Goal: Transaction & Acquisition: Book appointment/travel/reservation

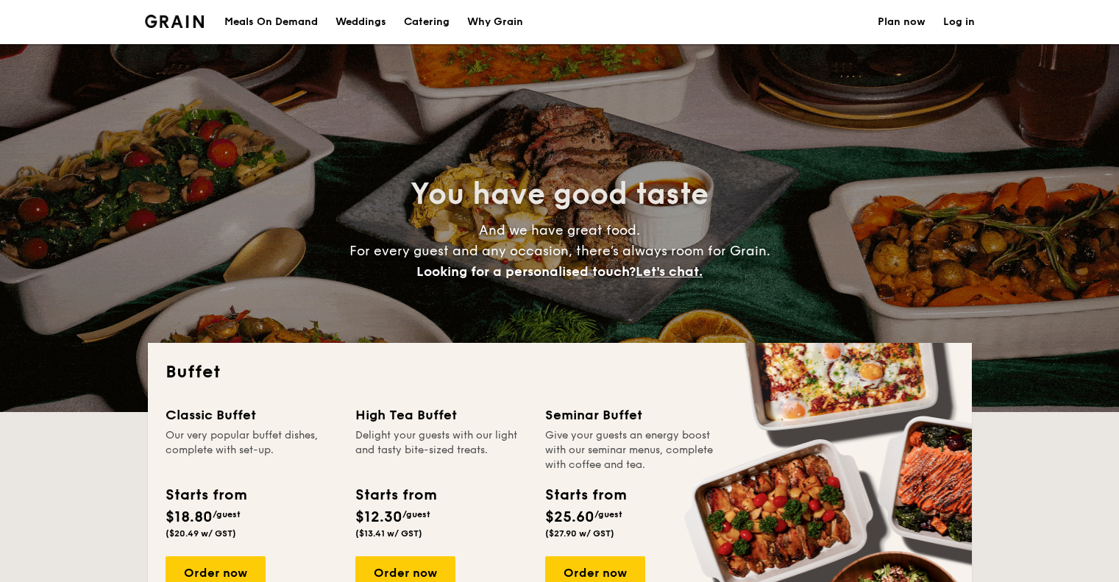
select select
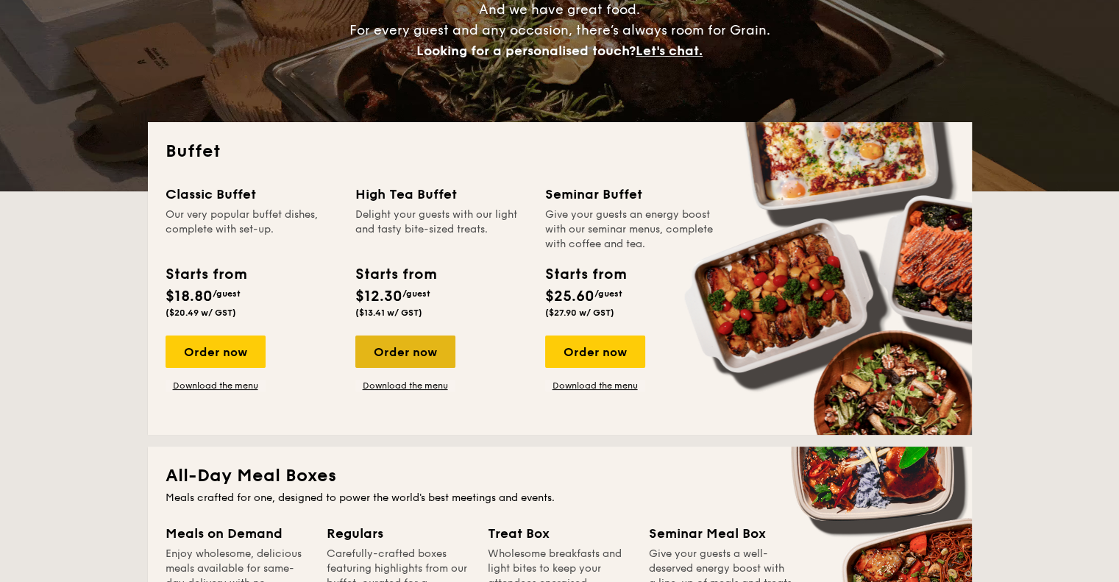
click at [411, 361] on div "Order now" at bounding box center [405, 351] width 100 height 32
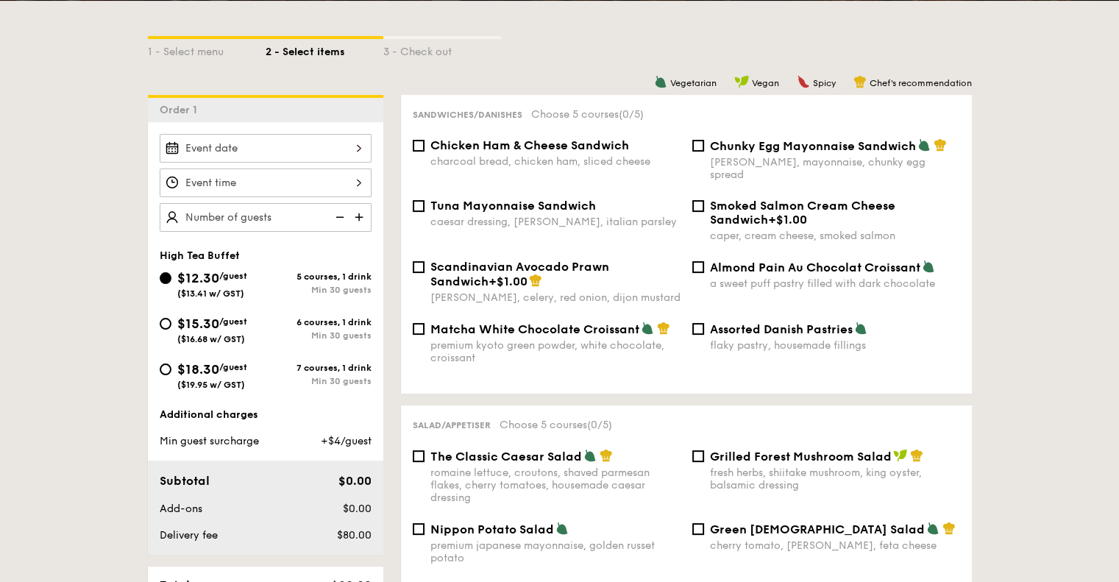
scroll to position [294, 0]
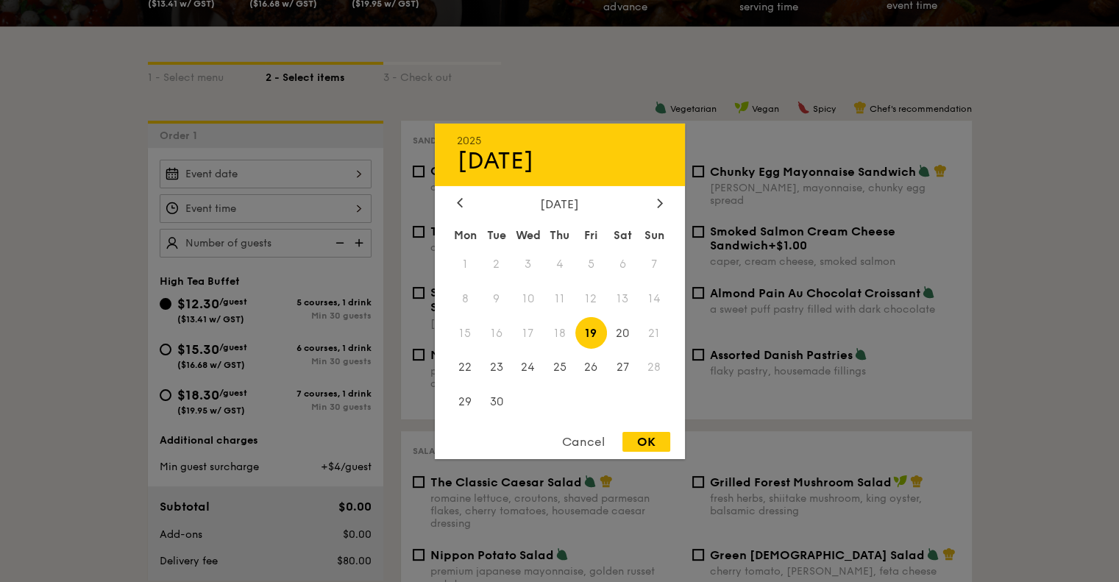
click at [224, 180] on div "2025 Sep 19 September 2025 Mon Tue Wed Thu Fri Sat Sun 1 2 3 4 5 6 7 8 9 10 11 …" at bounding box center [266, 174] width 212 height 29
click at [629, 328] on span "20" at bounding box center [623, 333] width 32 height 32
click at [644, 443] on div "OK" at bounding box center [646, 442] width 48 height 20
type input "Sep 20, 2025"
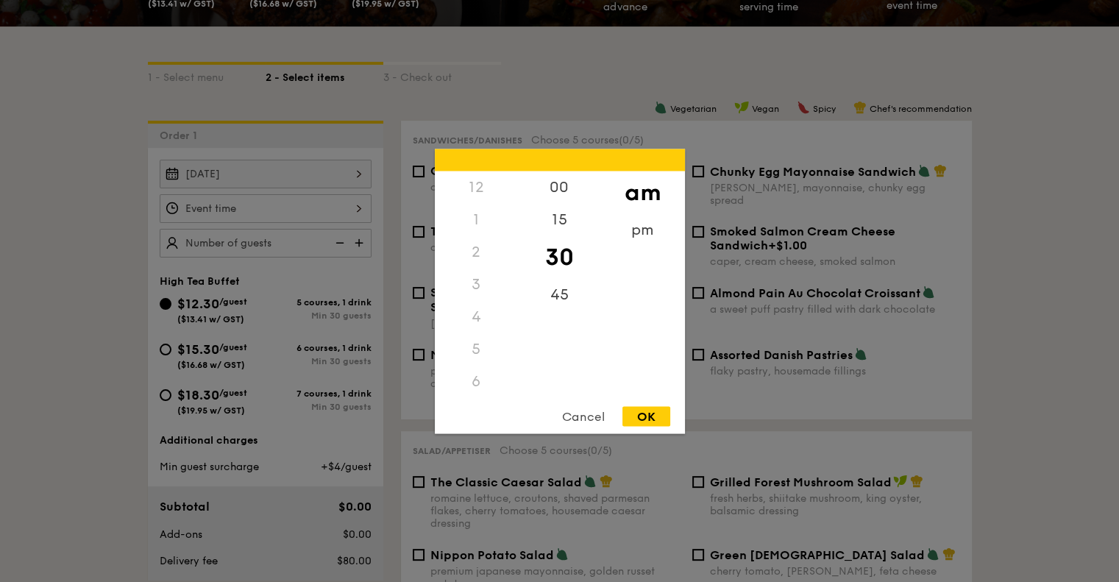
click at [266, 210] on div "12 1 2 3 4 5 6 7 8 9 10 11 00 15 30 45 am pm Cancel OK" at bounding box center [266, 208] width 212 height 29
click at [471, 245] on div "2" at bounding box center [476, 251] width 83 height 32
click at [472, 252] on div "2" at bounding box center [476, 251] width 83 height 32
click at [627, 230] on div "pm" at bounding box center [642, 234] width 83 height 43
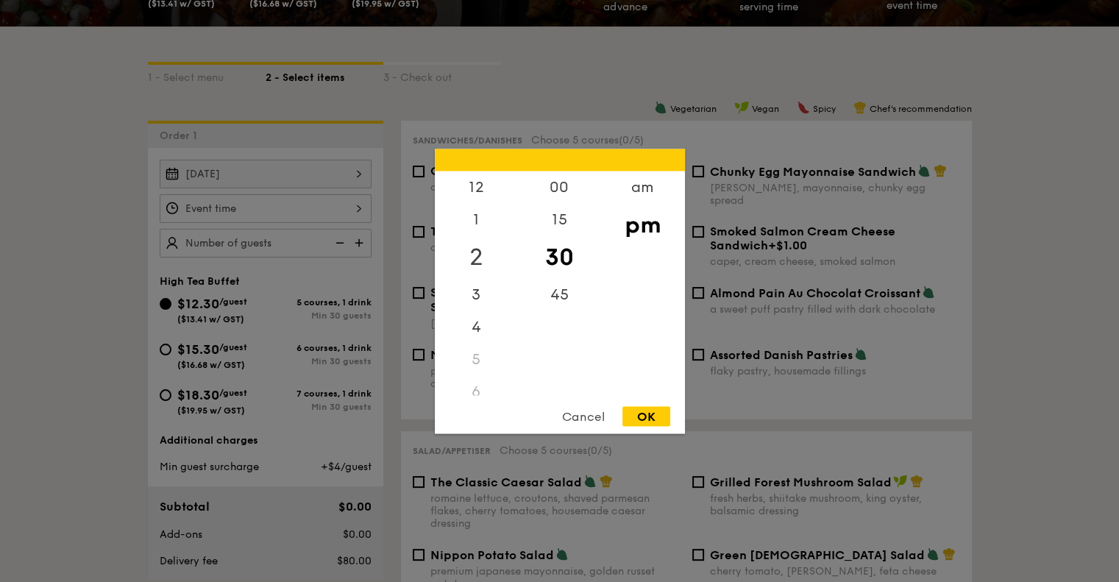
click at [476, 260] on div "2" at bounding box center [476, 256] width 83 height 43
click at [573, 180] on div "00" at bounding box center [559, 192] width 83 height 43
click at [659, 418] on div "OK" at bounding box center [646, 416] width 48 height 20
type input "2:00PM"
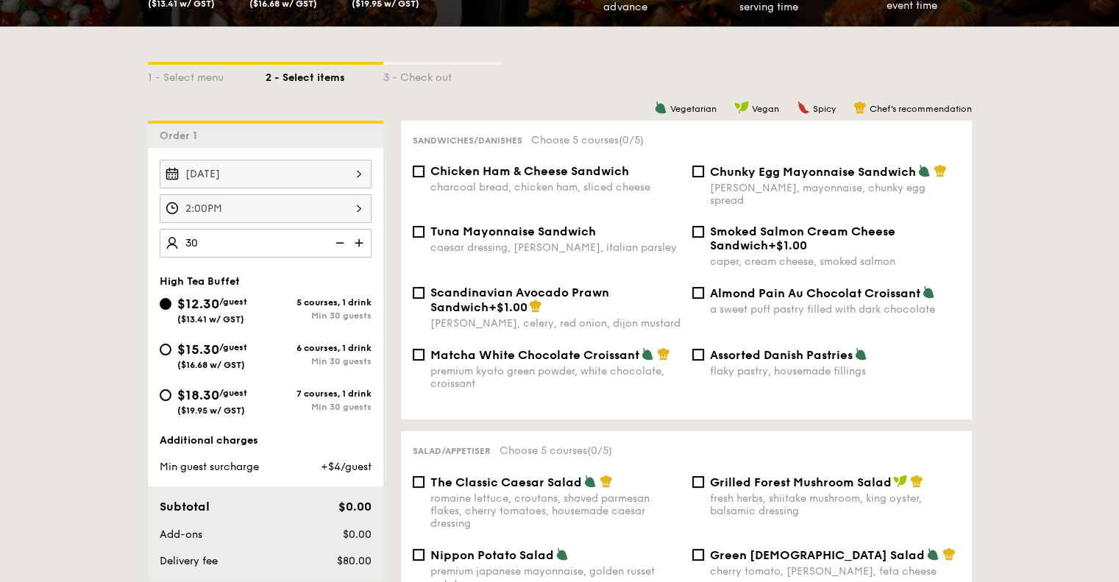
type input "30 guests"
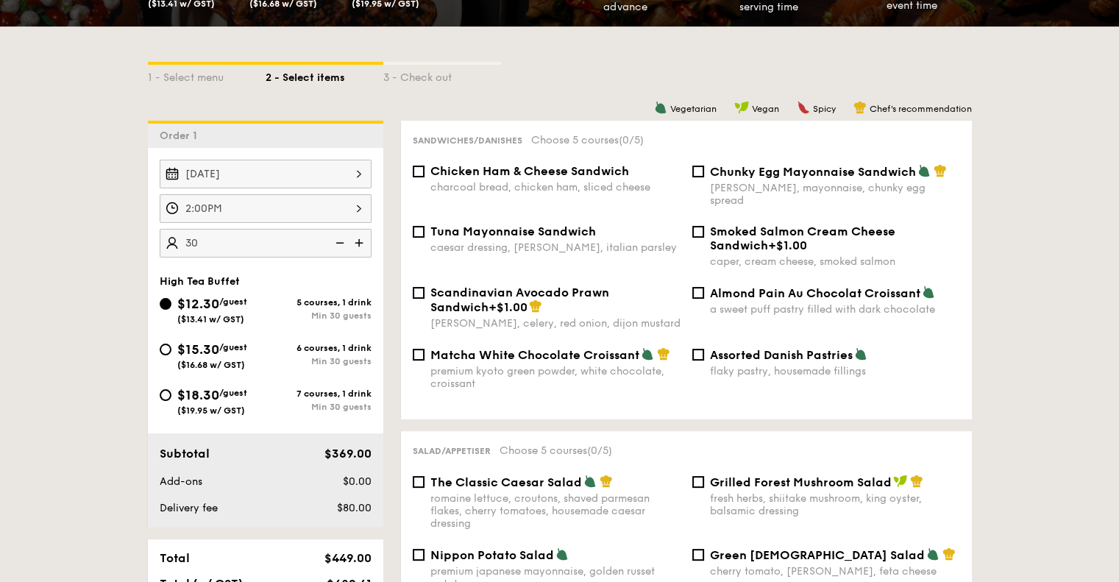
click at [425, 175] on div "Chicken Ham & Cheese Sandwich charcoal bread, chicken ham, sliced cheese" at bounding box center [547, 178] width 280 height 29
click at [416, 171] on input "Chicken Ham & Cheese Sandwich charcoal bread, chicken ham, sliced cheese" at bounding box center [419, 172] width 12 height 12
checkbox input "true"
click at [697, 287] on input "Almond Pain Au Chocolat Croissant a sweet puff pastry filled with dark chocolate" at bounding box center [698, 293] width 12 height 12
checkbox input "true"
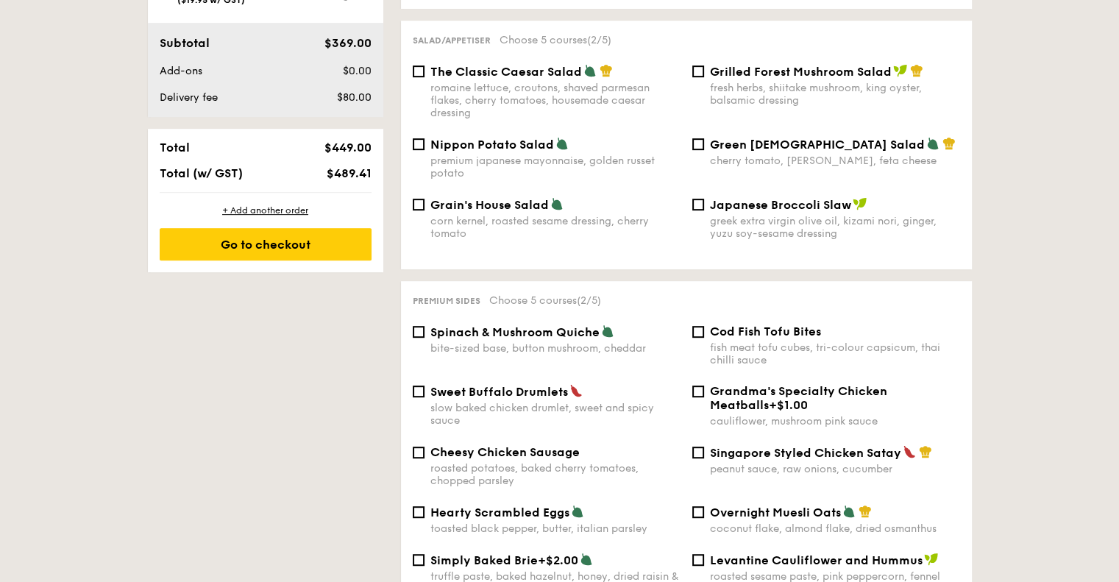
scroll to position [809, 0]
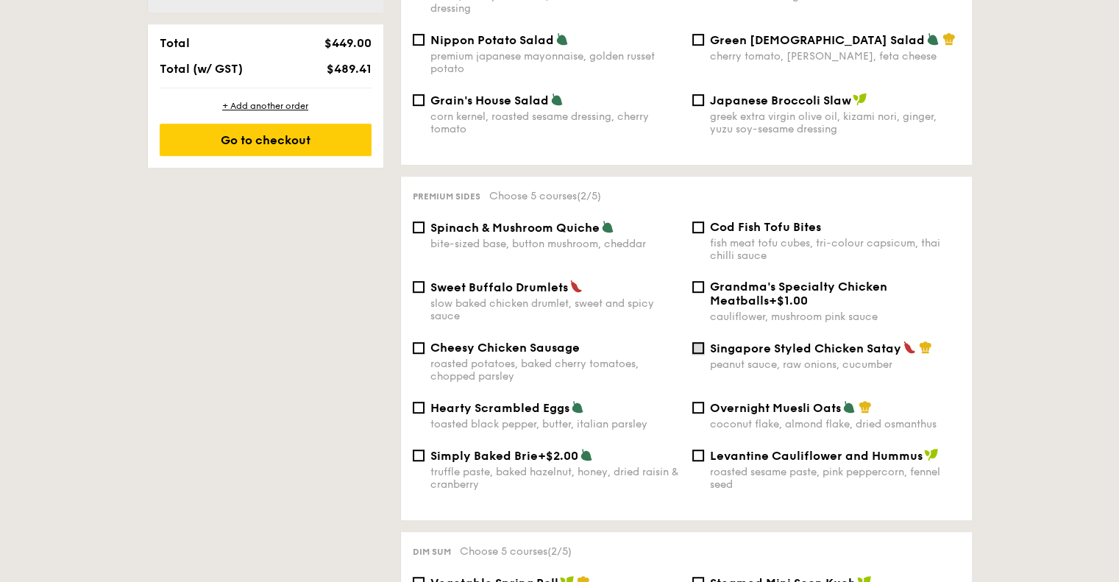
click at [697, 344] on input "Singapore Styled Chicken Satay peanut sauce, raw onions, cucumber" at bounding box center [698, 348] width 12 height 12
checkbox input "true"
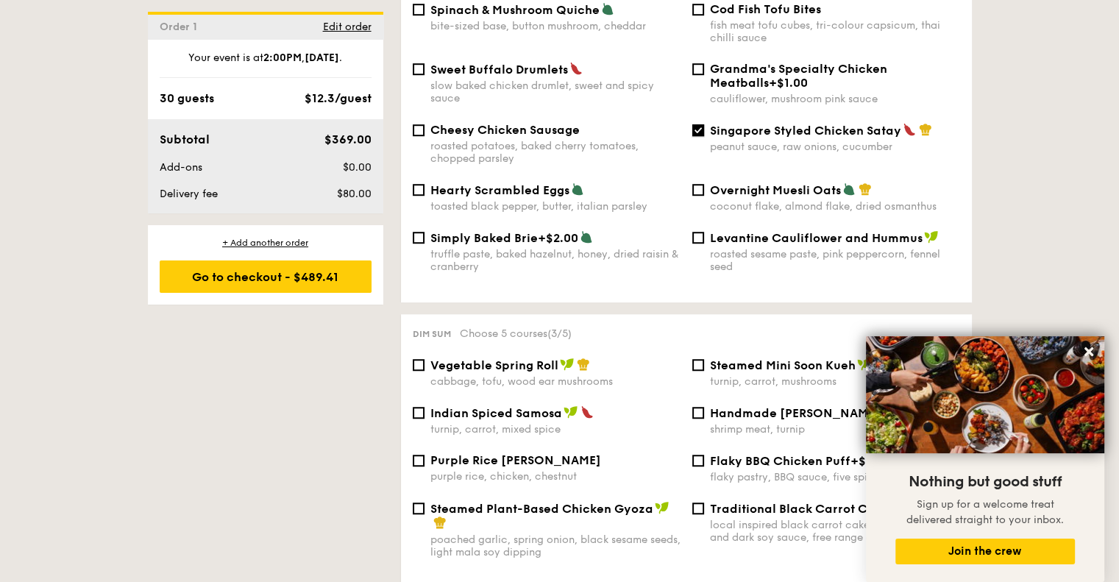
scroll to position [956, 0]
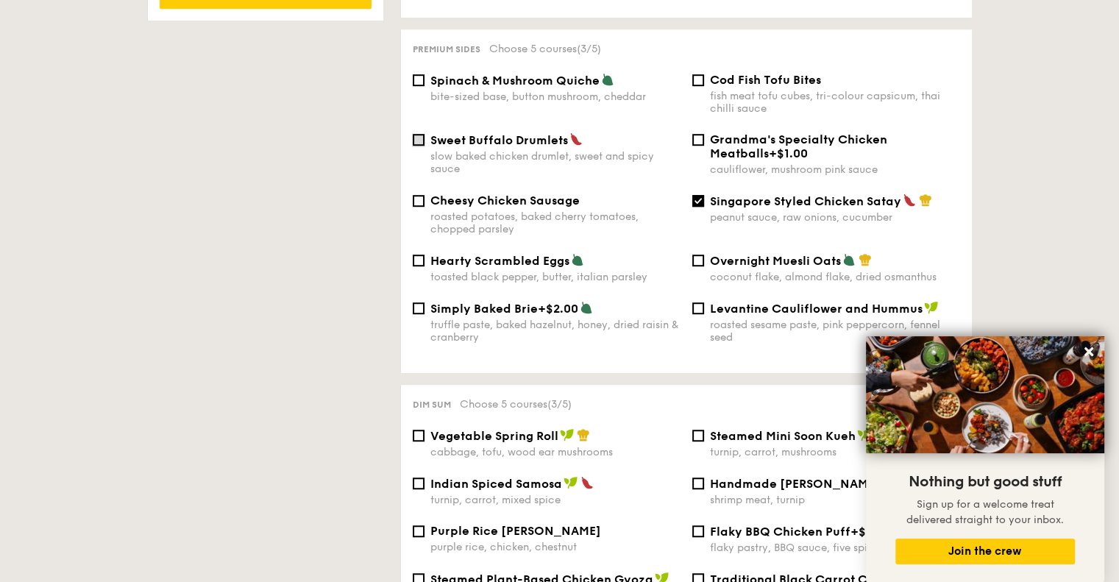
click at [424, 135] on input "Sweet Buffalo Drumlets slow baked chicken drumlet, sweet and spicy sauce" at bounding box center [419, 140] width 12 height 12
checkbox input "true"
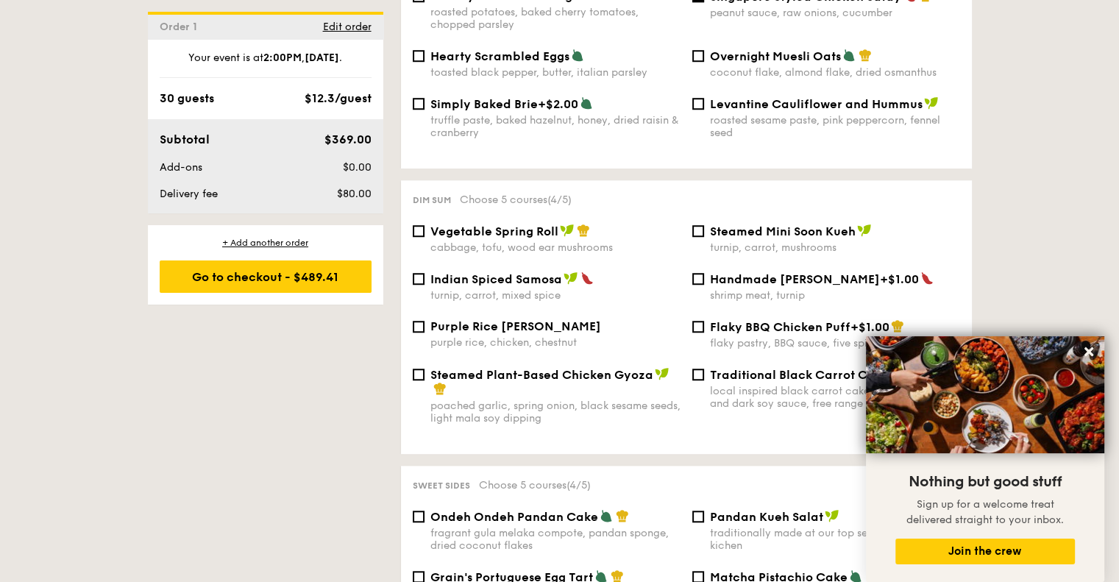
scroll to position [1398, 0]
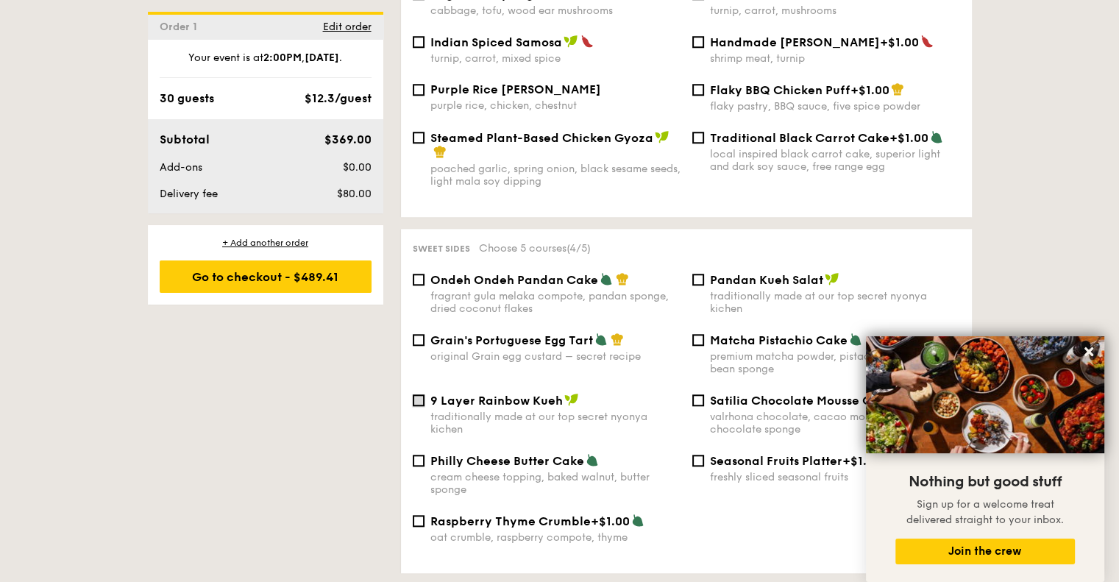
click at [417, 406] on input "9 Layer Rainbow Kueh traditionally made at our top secret nyonya kichen" at bounding box center [419, 400] width 12 height 12
checkbox input "true"
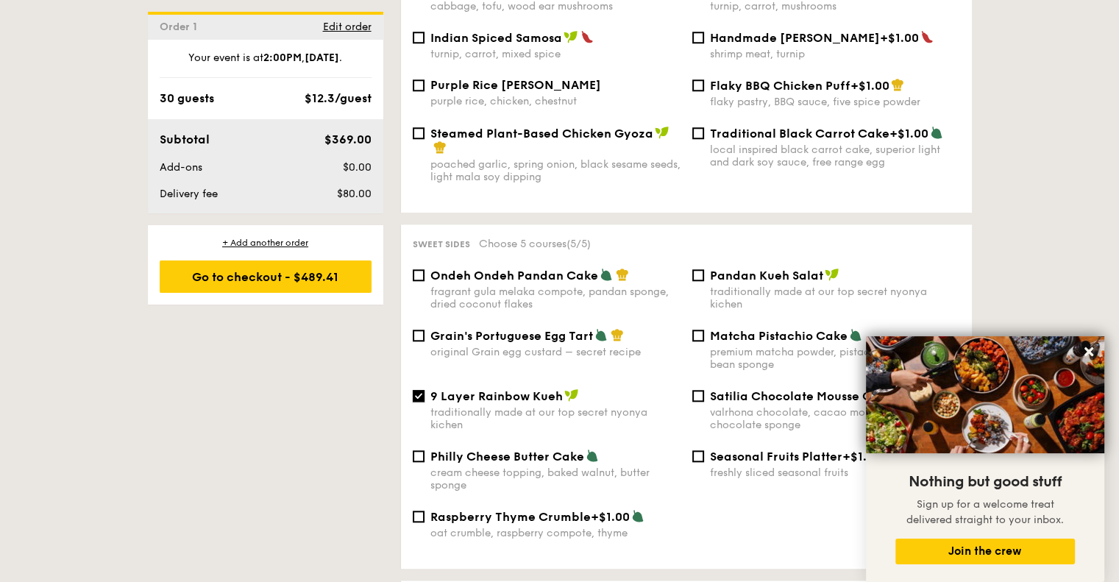
scroll to position [1251, 0]
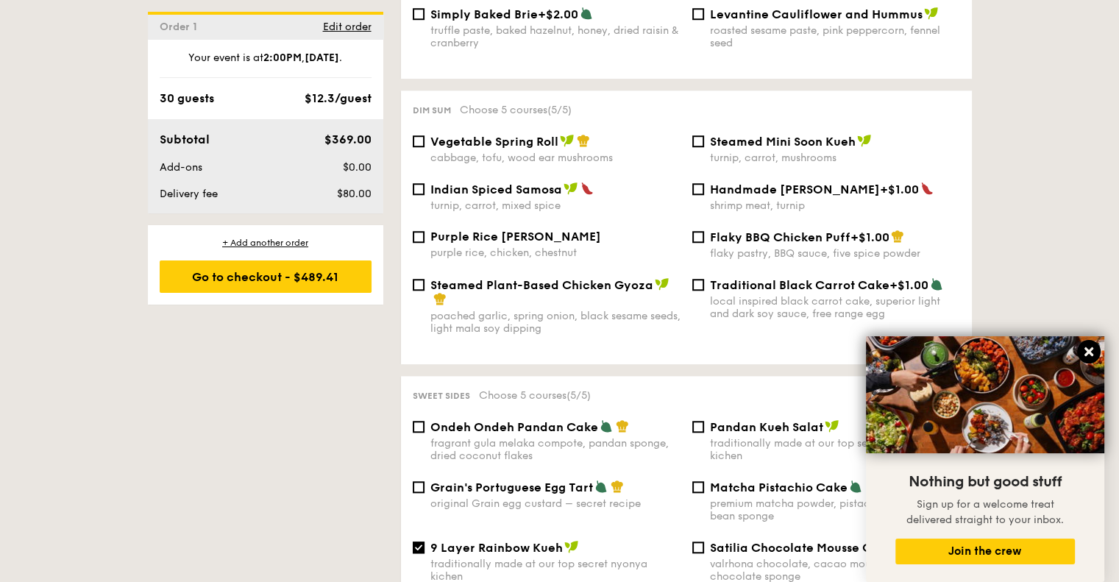
click at [1084, 352] on icon at bounding box center [1088, 351] width 13 height 13
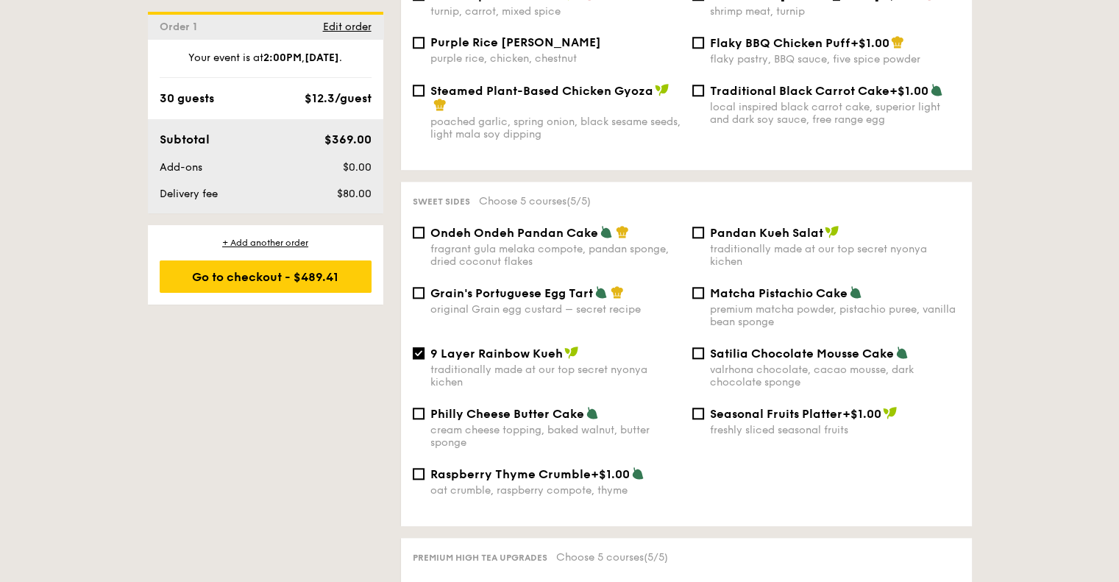
scroll to position [1471, 0]
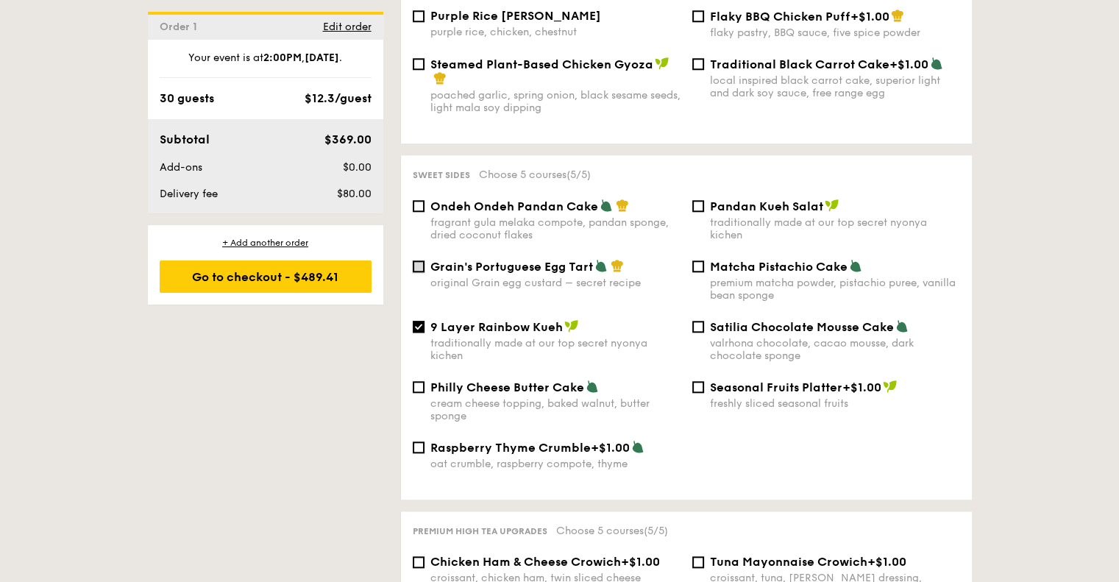
click at [423, 270] on input "Grain's Portuguese Egg Tart original Grain egg custard – secret recipe" at bounding box center [419, 266] width 12 height 12
checkbox input "true"
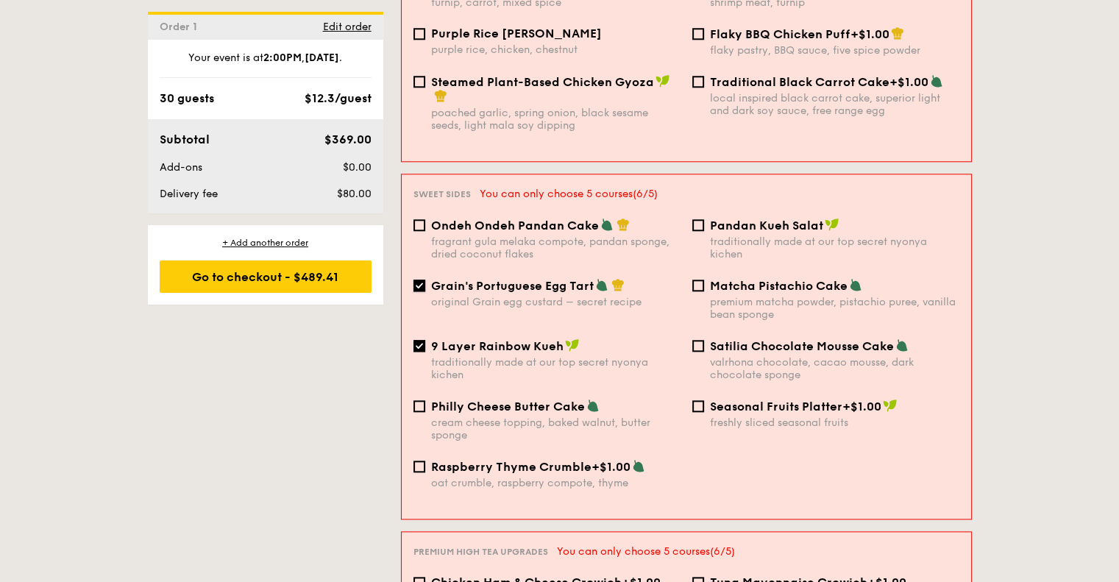
scroll to position [1475, 0]
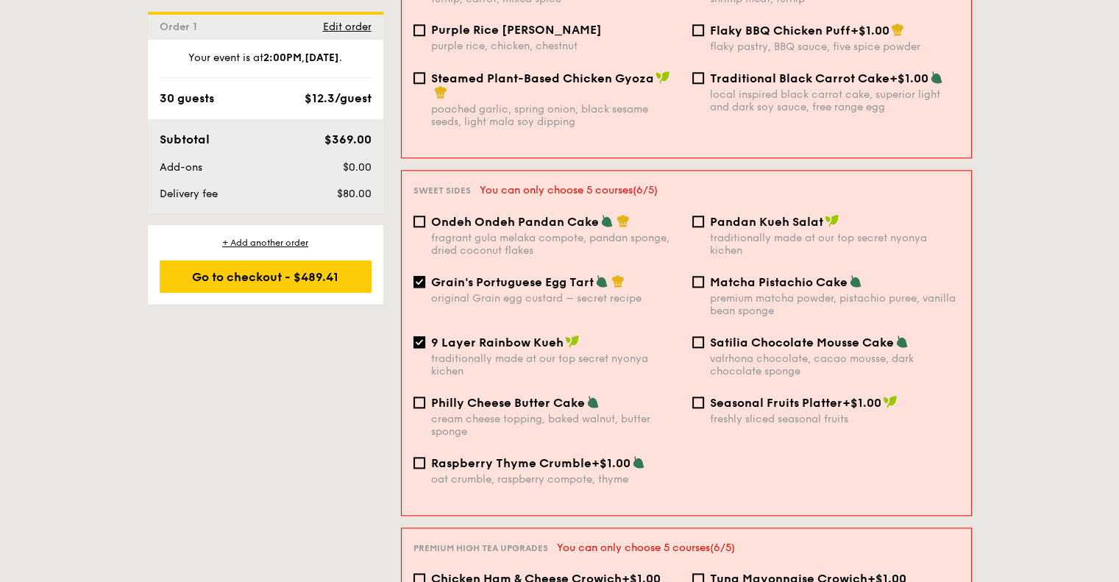
click at [425, 335] on div "9 Layer Rainbow Kueh traditionally made at our top secret nyonya kichen" at bounding box center [547, 356] width 279 height 43
click at [421, 336] on input "9 Layer Rainbow Kueh traditionally made at our top secret nyonya kichen" at bounding box center [419, 342] width 12 height 12
checkbox input "false"
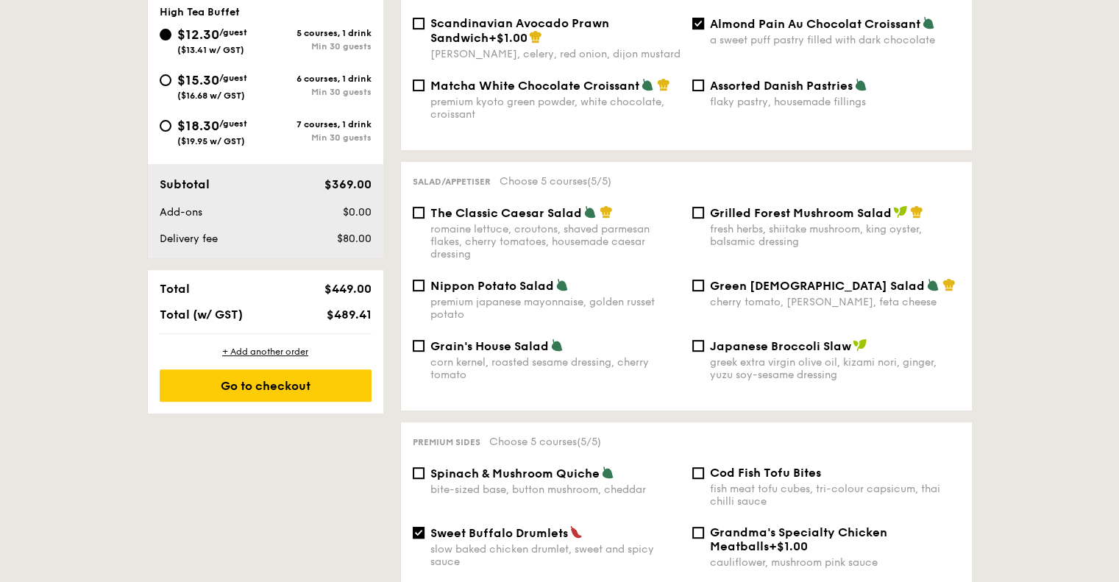
scroll to position [441, 0]
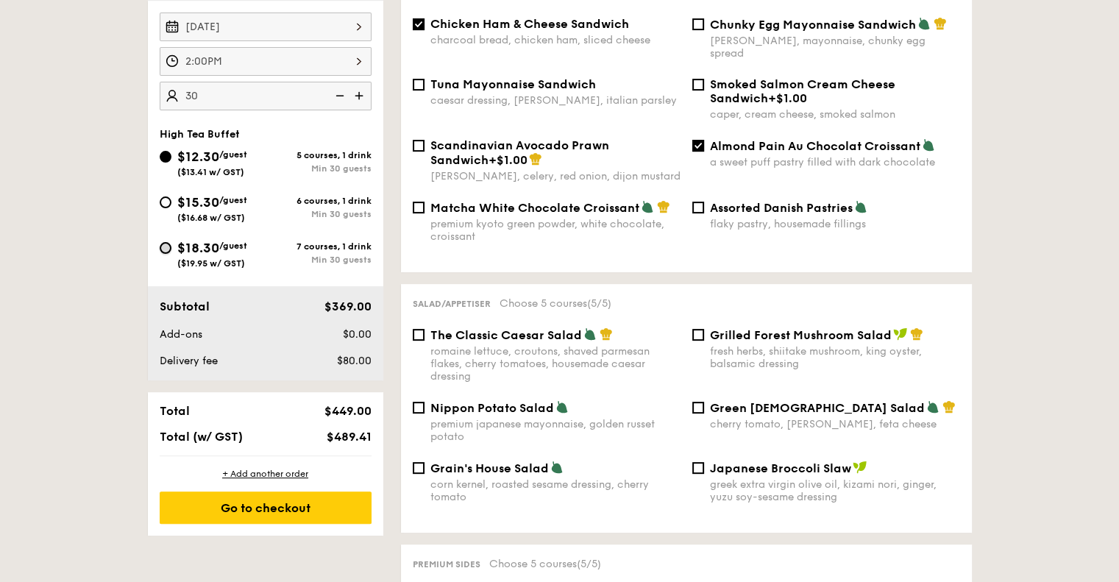
click at [166, 249] on input "$18.30 /guest ($19.95 w/ GST) 7 courses, 1 drink Min 30 guests" at bounding box center [166, 248] width 12 height 12
radio input "true"
checkbox input "false"
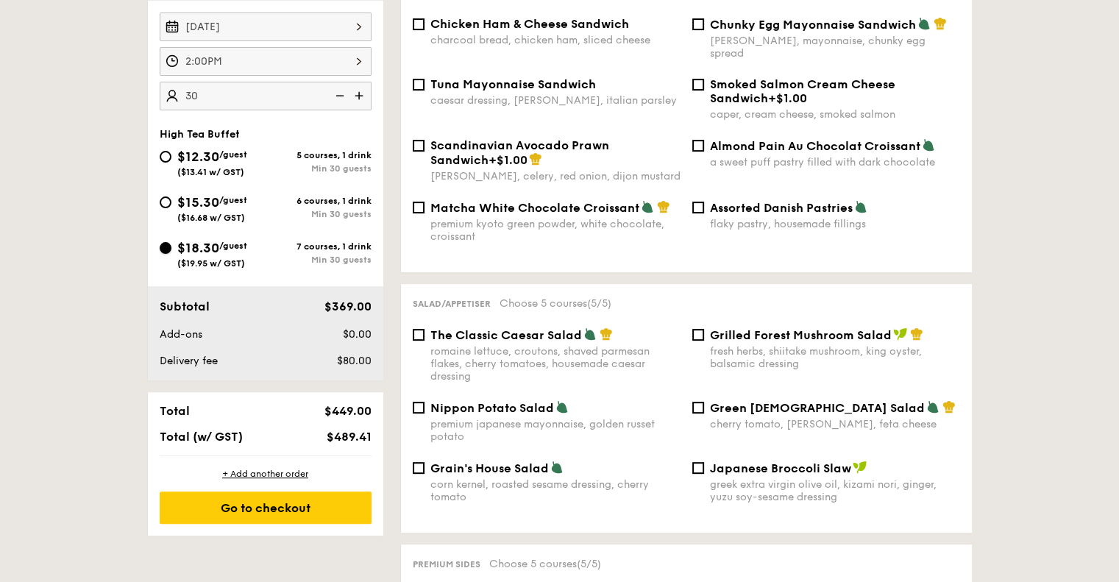
checkbox input "false"
radio input "true"
drag, startPoint x: 171, startPoint y: 155, endPoint x: 173, endPoint y: 252, distance: 97.1
click at [173, 155] on div "$12.30 /guest ($13.41 w/ GST)" at bounding box center [213, 161] width 106 height 31
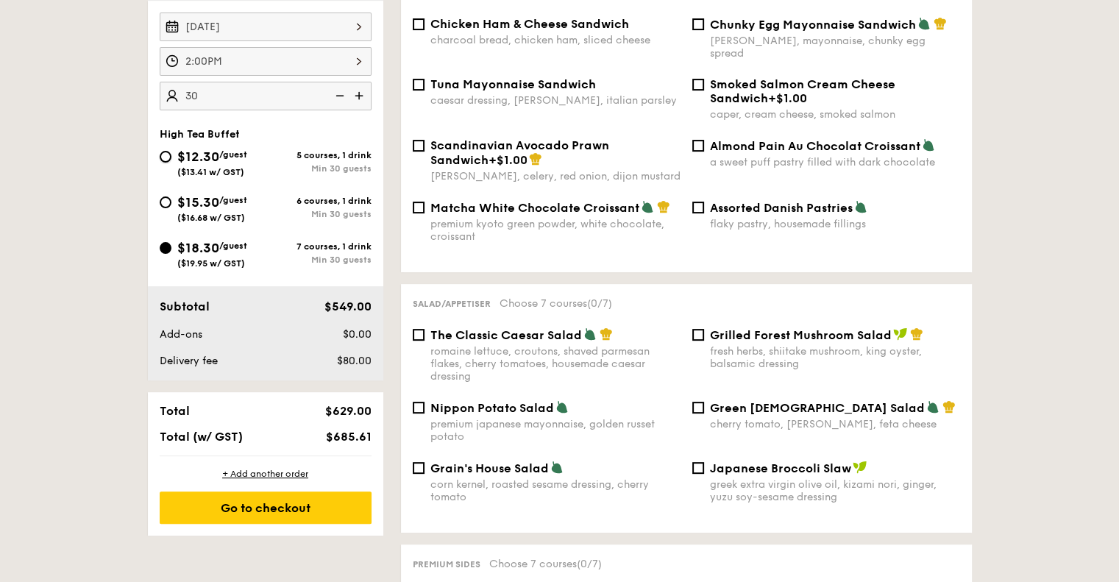
click at [171, 155] on input "$12.30 /guest ($13.41 w/ GST) 5 courses, 1 drink Min 30 guests" at bounding box center [166, 157] width 12 height 12
radio input "true"
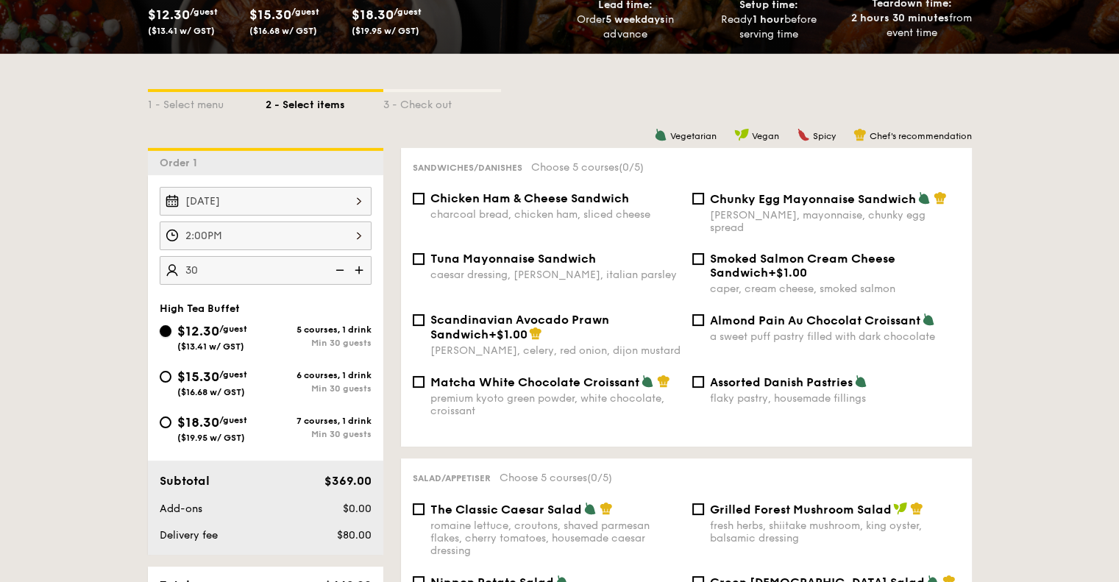
scroll to position [368, 0]
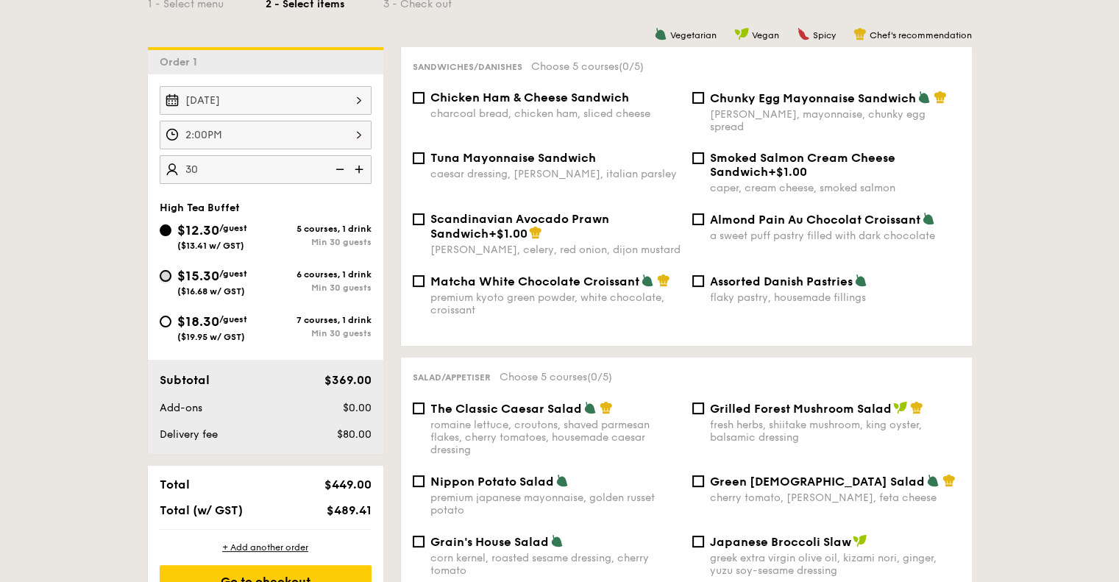
click at [169, 277] on input "$15.30 /guest ($16.68 w/ GST) 6 courses, 1 drink Min 30 guests" at bounding box center [166, 276] width 12 height 12
radio input "true"
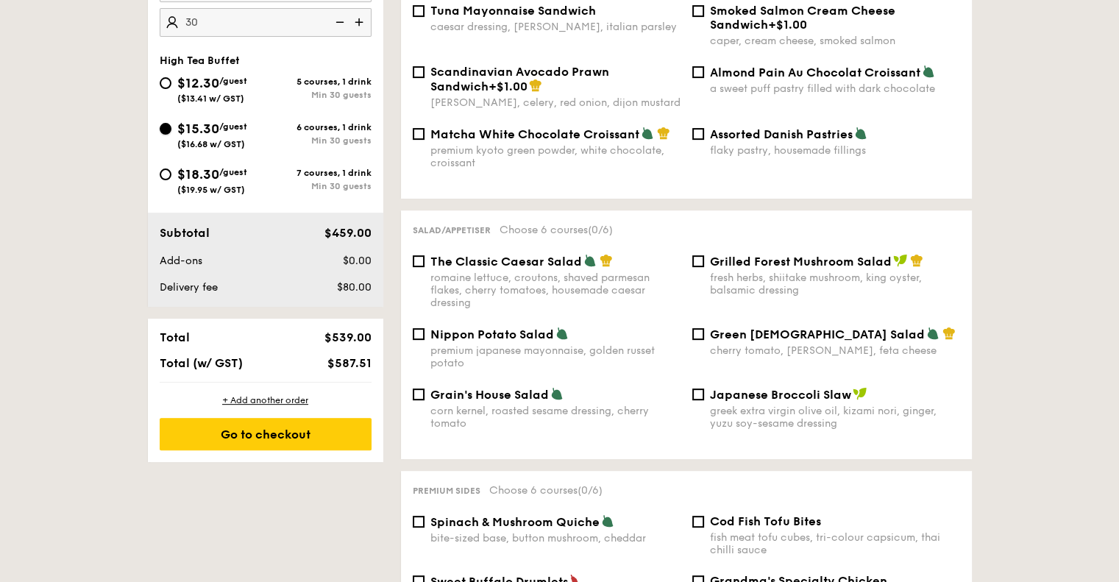
scroll to position [441, 0]
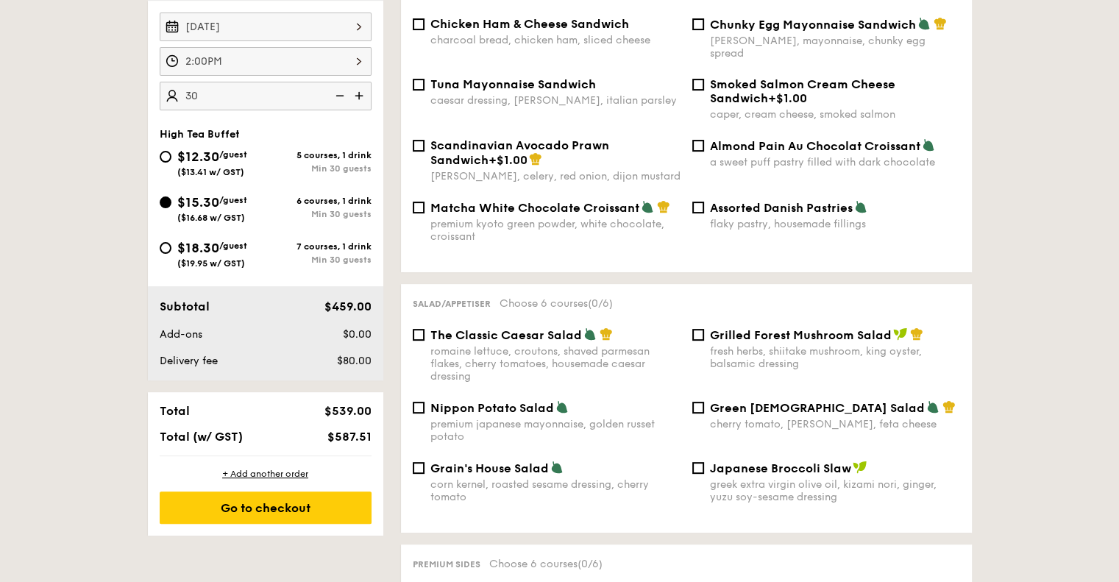
click at [171, 152] on div "$12.30 /guest ($13.41 w/ GST)" at bounding box center [213, 161] width 106 height 31
click at [171, 152] on input "$12.30 /guest ($13.41 w/ GST) 5 courses, 1 drink Min 30 guests" at bounding box center [166, 157] width 12 height 12
radio input "true"
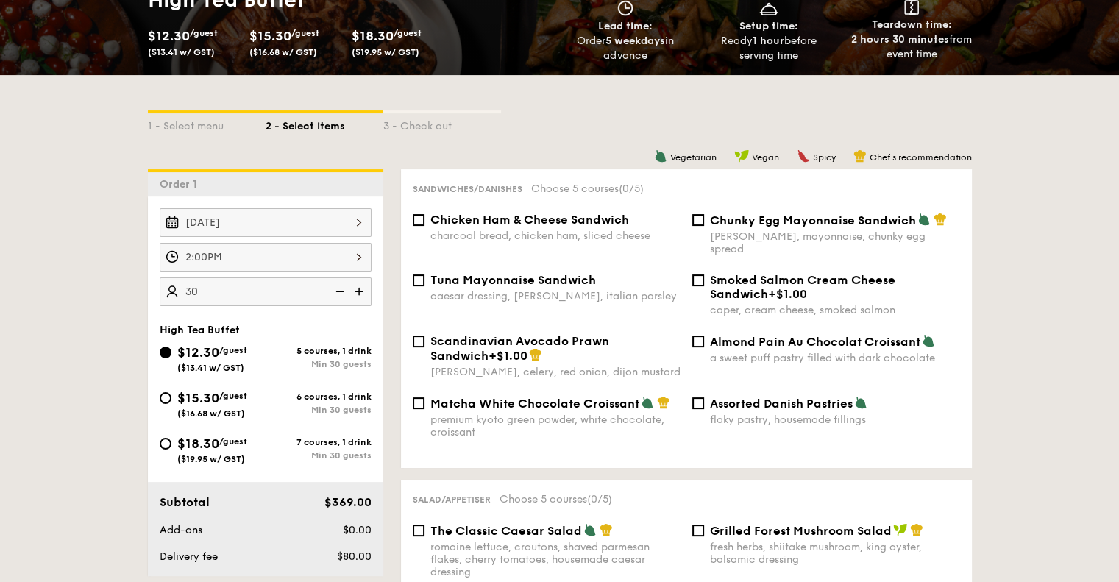
scroll to position [221, 0]
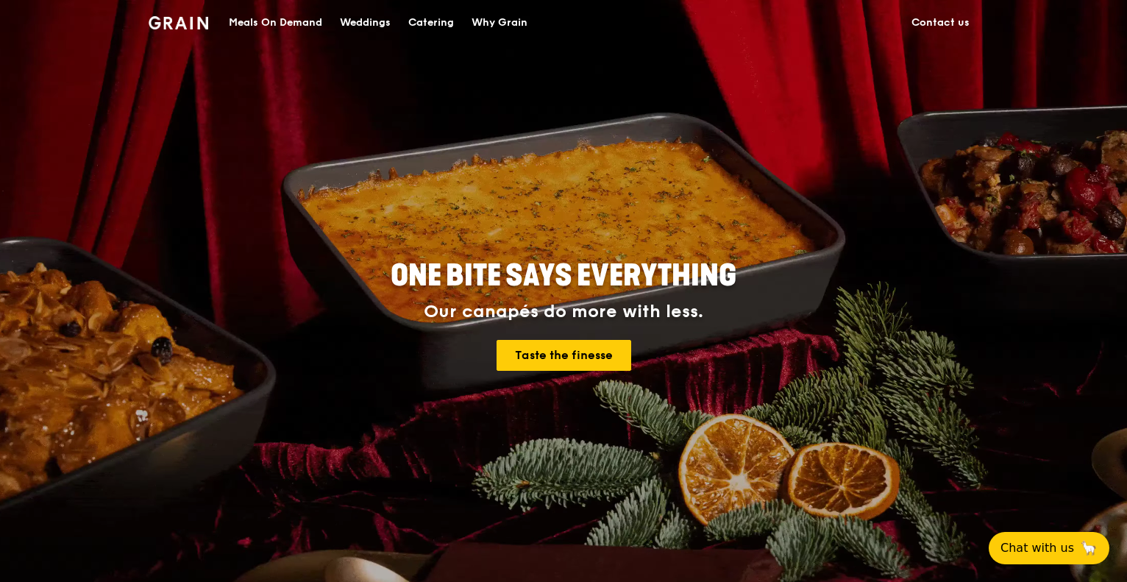
click at [927, 32] on link "Contact us" at bounding box center [941, 23] width 76 height 44
